Goal: Find specific page/section: Find specific page/section

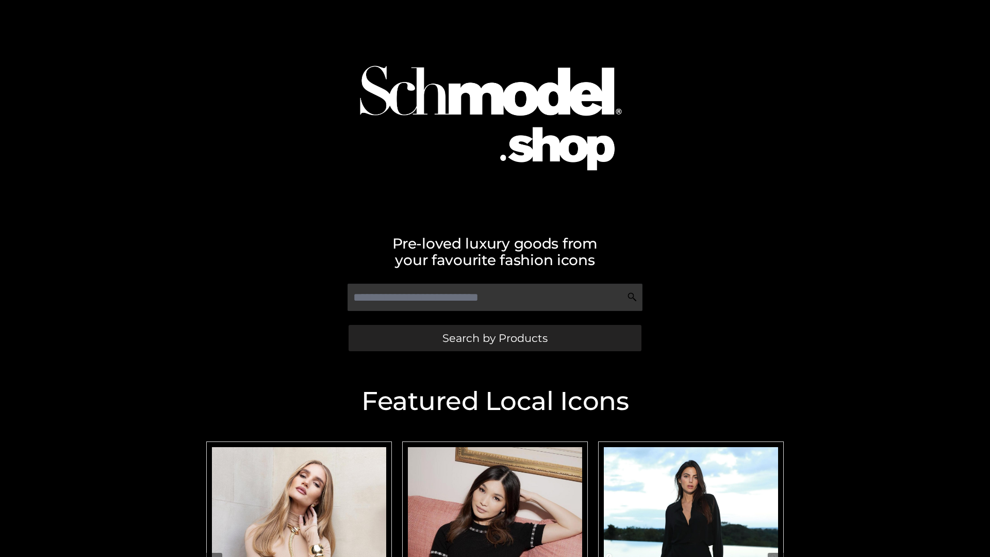
click at [494, 338] on span "Search by Products" at bounding box center [494, 337] width 105 height 11
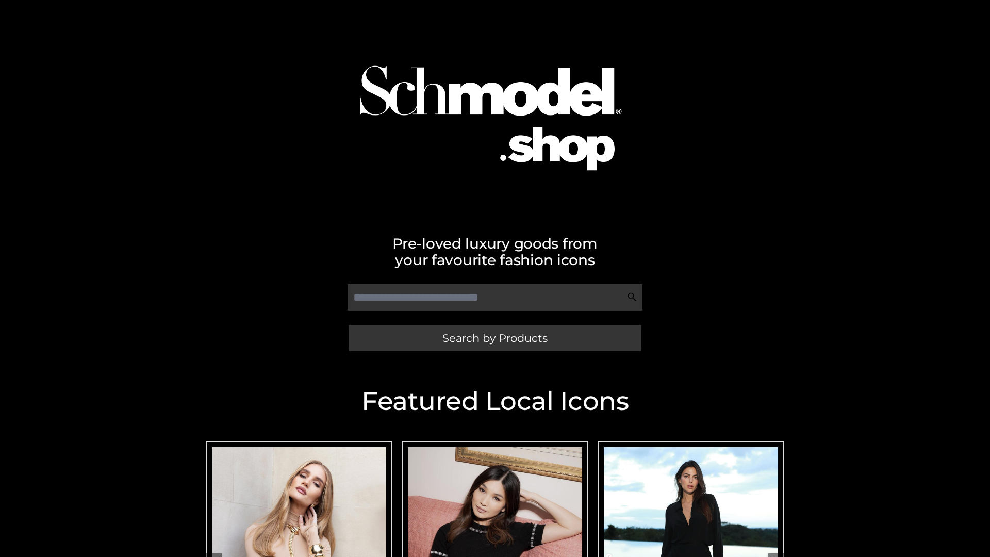
click at [494, 338] on span "Search by Products" at bounding box center [494, 337] width 105 height 11
